Goal: Transaction & Acquisition: Obtain resource

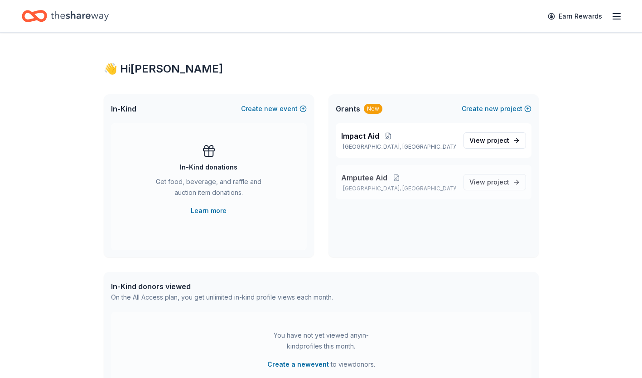
click at [365, 173] on span "Amputee Aid" at bounding box center [364, 177] width 46 height 11
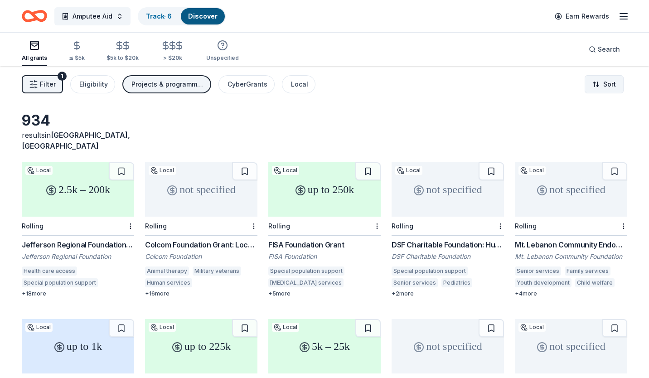
click at [599, 90] on html "Amputee Aid Track · 6 Discover Earn Rewards All grants ≤ $5k $5k to $20k > $20k…" at bounding box center [324, 189] width 649 height 378
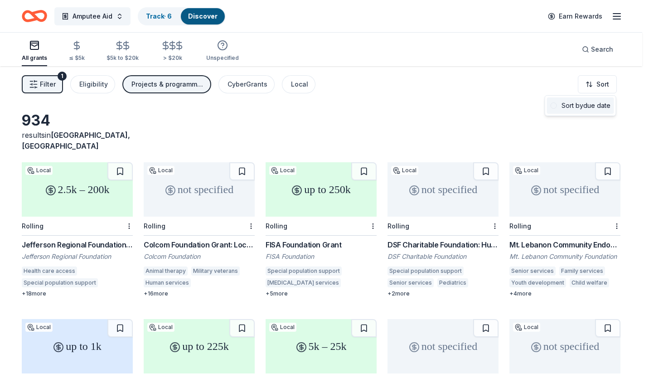
click at [577, 101] on div "Sort by due date" at bounding box center [580, 105] width 67 height 16
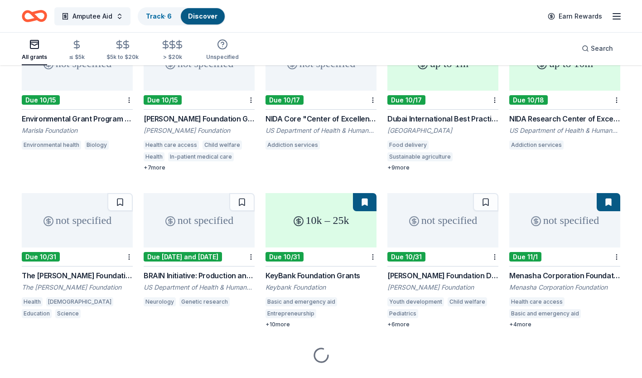
scroll to position [138, 0]
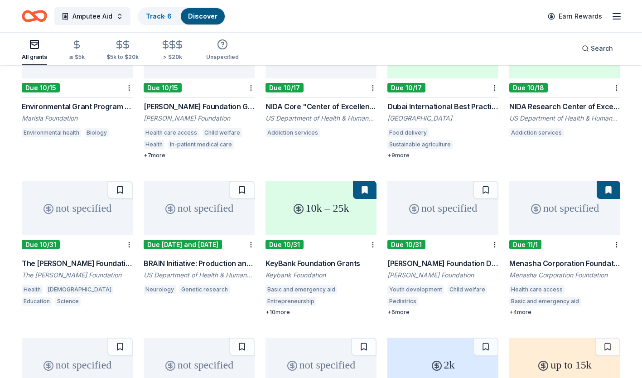
click at [64, 258] on div "The [PERSON_NAME] Foundation Grant" at bounding box center [77, 263] width 111 height 11
click at [576, 258] on div "Menasha Corporation Foundation Grant" at bounding box center [564, 263] width 111 height 11
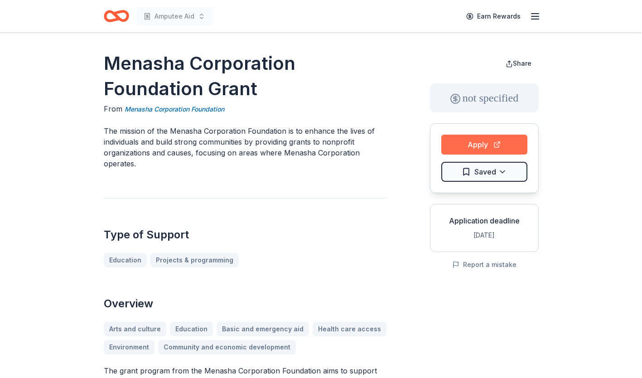
click at [476, 149] on button "Apply" at bounding box center [484, 145] width 86 height 20
